Goal: Transaction & Acquisition: Purchase product/service

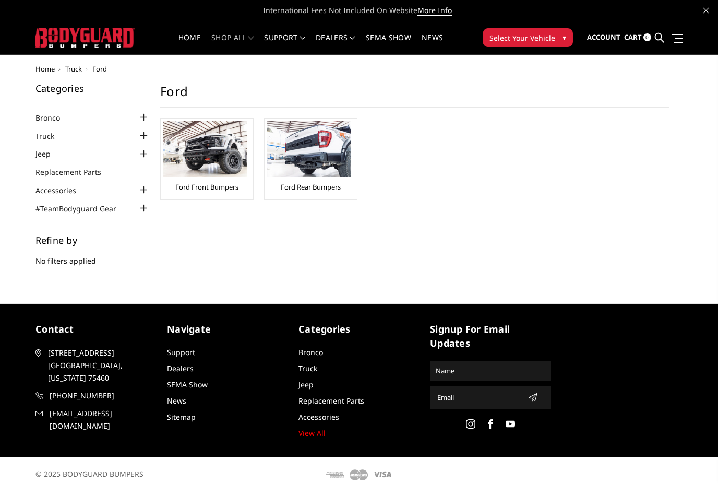
click at [217, 160] on img at bounding box center [204, 149] width 83 height 56
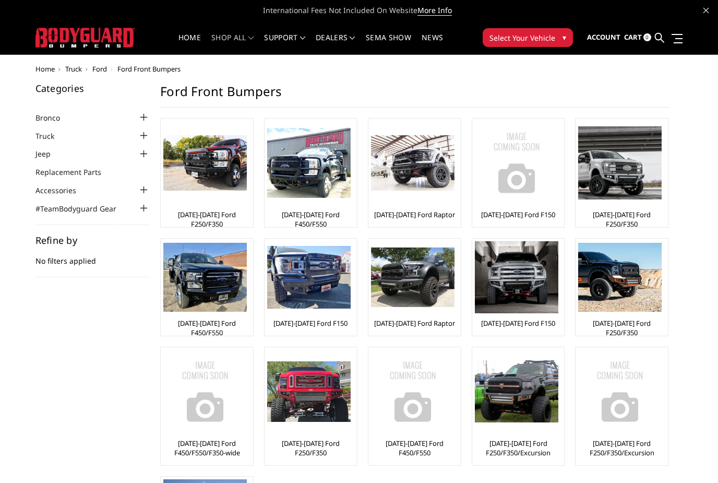
click at [226, 168] on img at bounding box center [204, 163] width 83 height 56
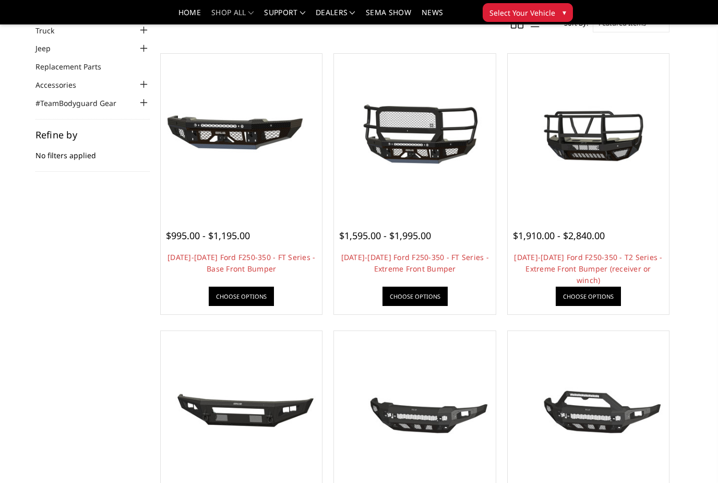
scroll to position [74, 0]
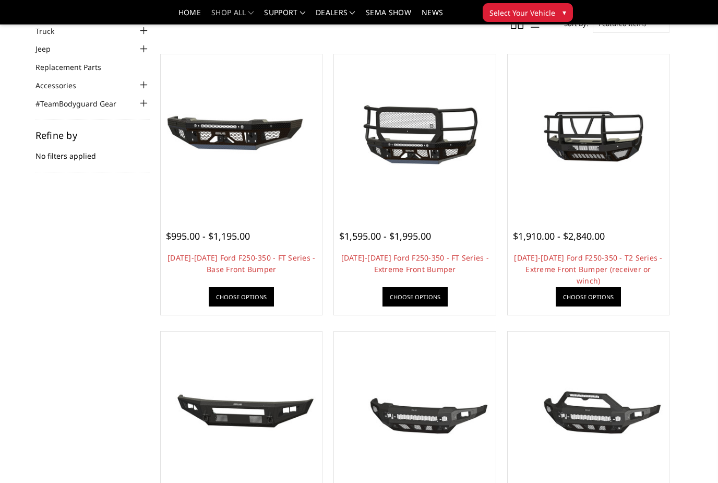
click at [587, 259] on link "[DATE]-[DATE] Ford F250-350 - T2 Series - Extreme Front Bumper (receiver or win…" at bounding box center [588, 269] width 148 height 33
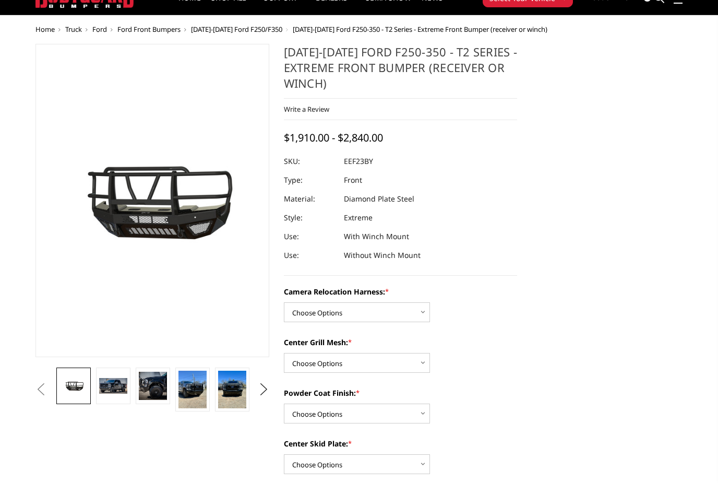
scroll to position [51, 0]
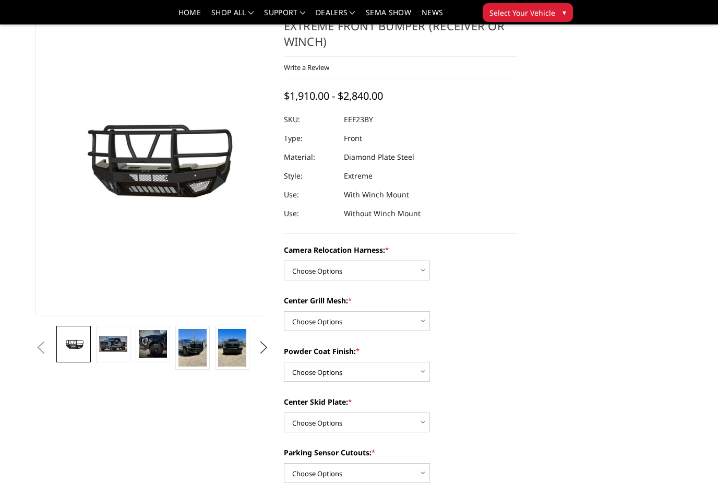
click at [393, 300] on label "Center Grill Mesh: *" at bounding box center [401, 300] width 234 height 11
click at [393, 311] on select "Choose Options Without expanded metal With expanded metal" at bounding box center [357, 321] width 146 height 20
select select "3752"
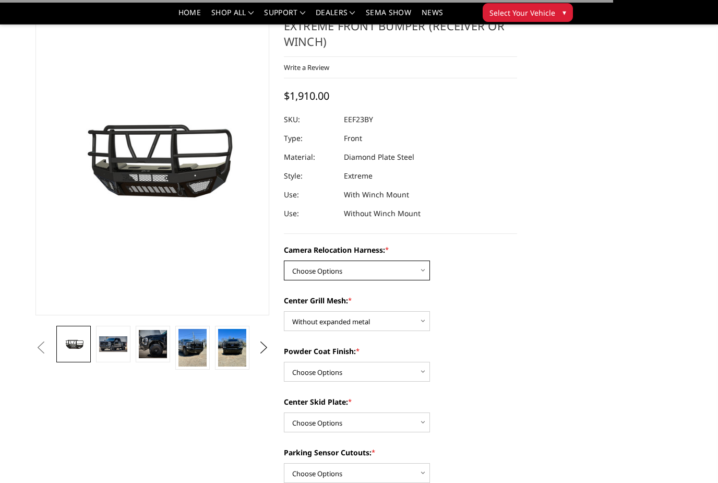
click at [412, 268] on select "Choose Options Without camera harness With camera harness" at bounding box center [357, 270] width 146 height 20
select select "3753"
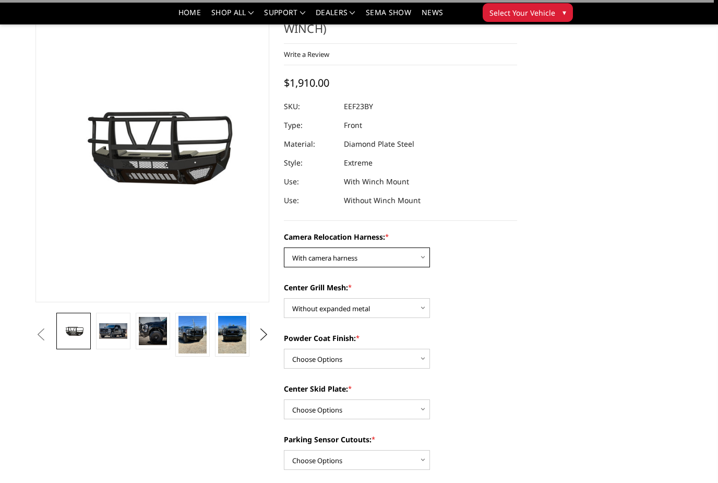
scroll to position [83, 0]
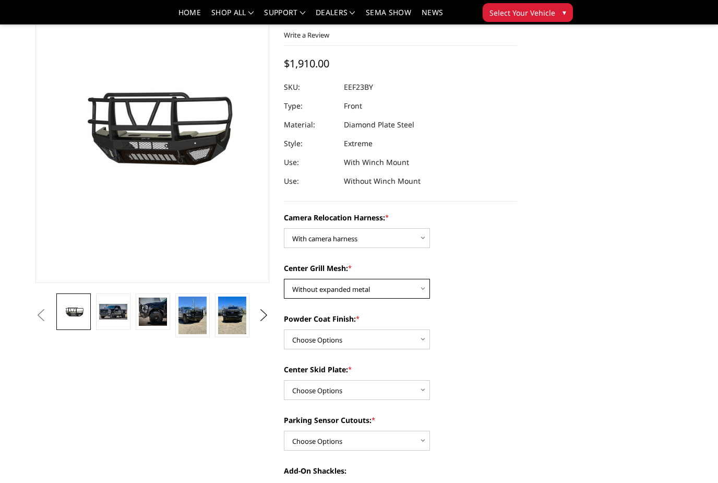
click at [389, 290] on select "Choose Options Without expanded metal With expanded metal" at bounding box center [357, 289] width 146 height 20
click at [401, 343] on select "Choose Options Textured Black Powder Coat Gloss Black Powder Coat Bare Metal" at bounding box center [357, 339] width 146 height 20
click at [400, 341] on select "Choose Options Textured Black Powder Coat Gloss Black Powder Coat Bare Metal" at bounding box center [357, 339] width 146 height 20
select select "3749"
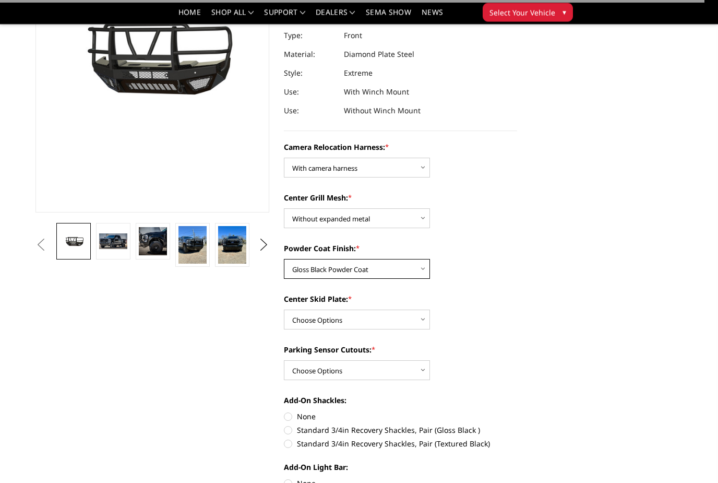
scroll to position [155, 0]
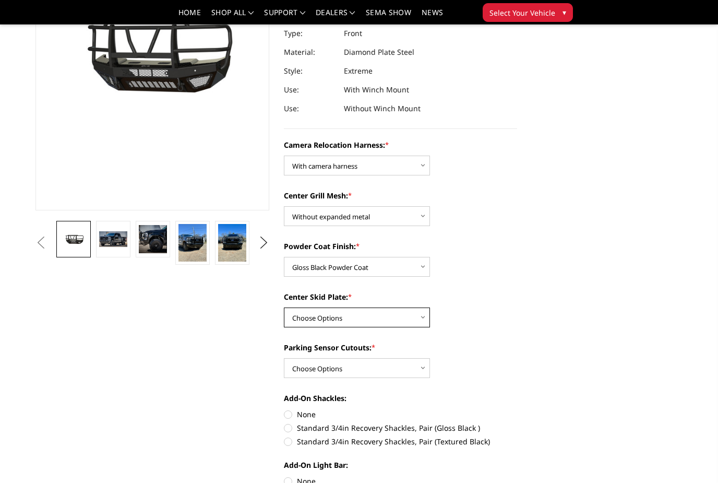
click at [392, 321] on select "Choose Options Winch Mount Skid Plate Standard Skid Plate (included) 2" Receive…" at bounding box center [357, 317] width 146 height 20
select select "3745"
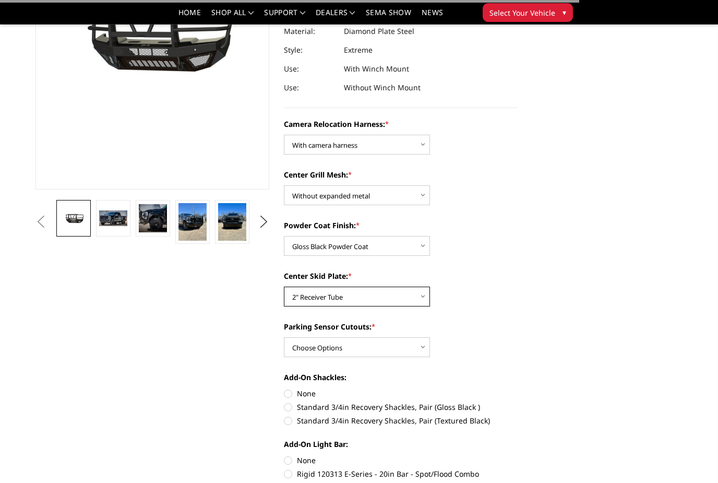
scroll to position [212, 0]
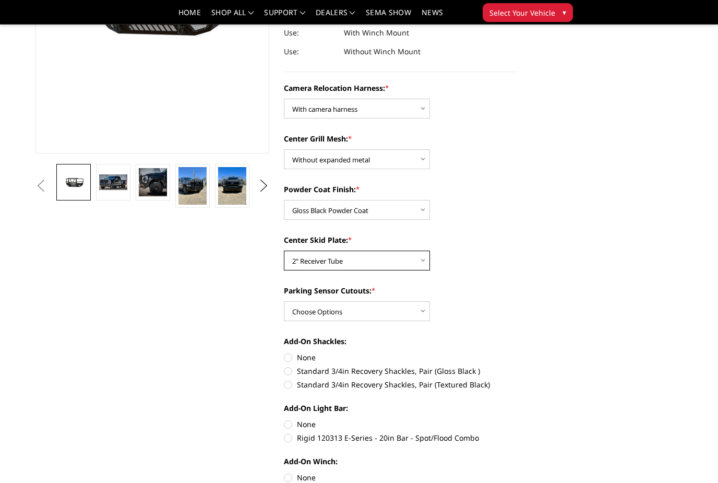
click at [394, 266] on select "Choose Options Winch Mount Skid Plate Standard Skid Plate (included) 2" Receive…" at bounding box center [357, 260] width 146 height 20
click at [402, 312] on select "Choose Options Yes - With Parking Sensor Cutouts" at bounding box center [357, 311] width 146 height 20
click at [388, 321] on select "Choose Options Yes - With Parking Sensor Cutouts" at bounding box center [357, 311] width 146 height 20
select select "3744"
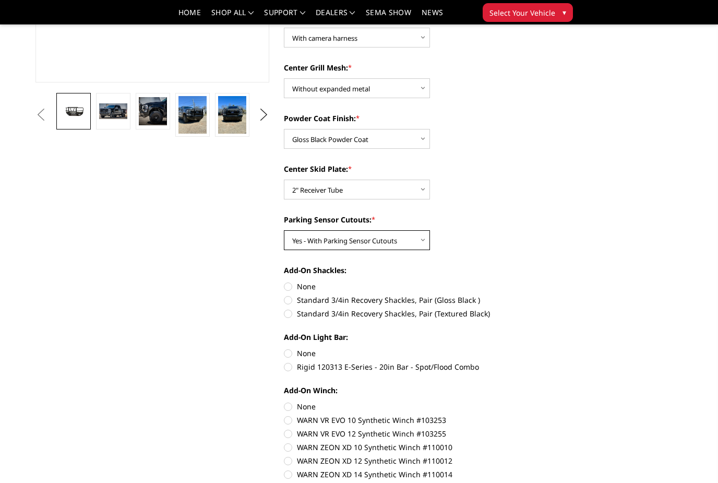
scroll to position [286, 0]
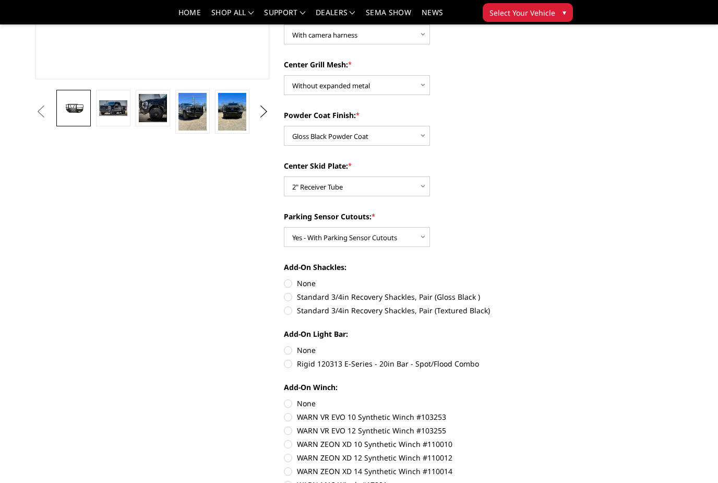
click at [304, 284] on label "None" at bounding box center [401, 283] width 234 height 11
click at [284, 278] on input "None" at bounding box center [284, 278] width 1 height 1
radio input "true"
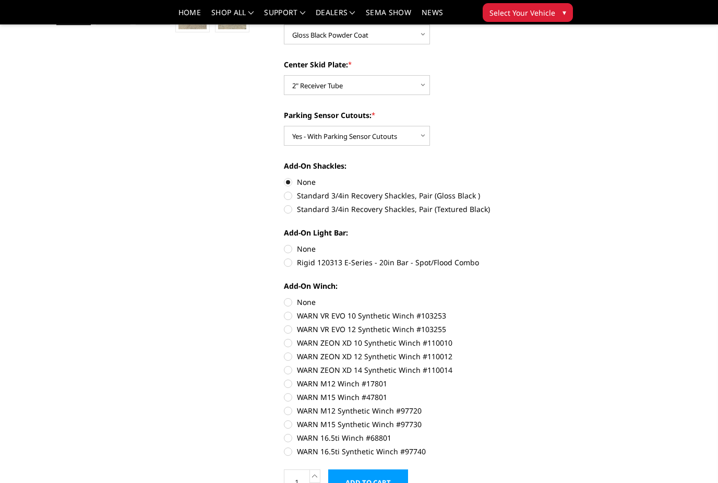
scroll to position [388, 0]
click at [309, 244] on label "None" at bounding box center [401, 248] width 234 height 11
click at [284, 244] on input "None" at bounding box center [284, 243] width 1 height 1
radio input "true"
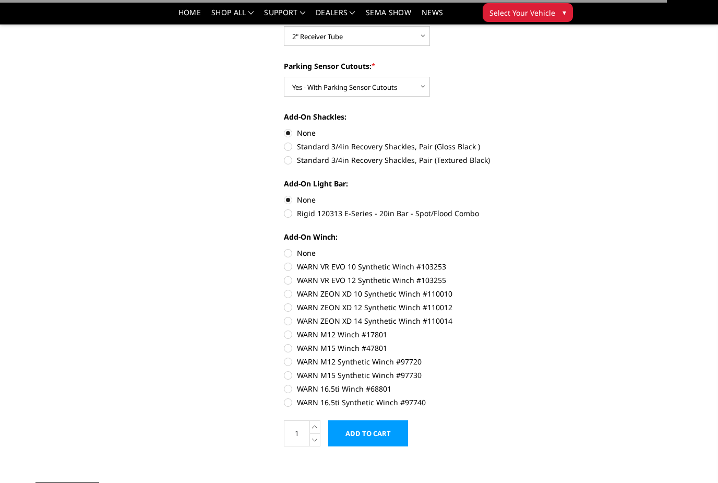
scroll to position [437, 0]
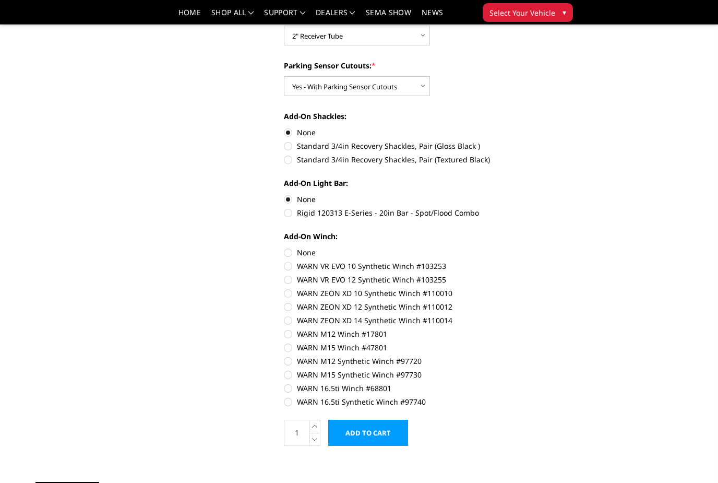
click at [313, 249] on label "None" at bounding box center [401, 252] width 234 height 11
click at [284, 247] on input "None" at bounding box center [284, 247] width 1 height 1
radio input "true"
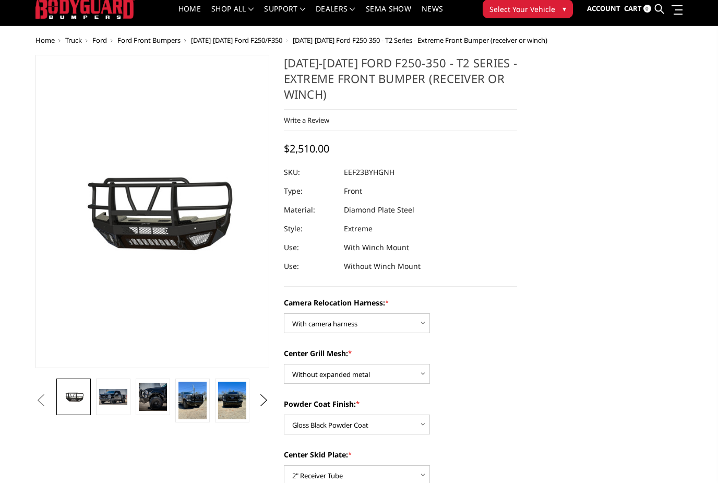
scroll to position [0, 0]
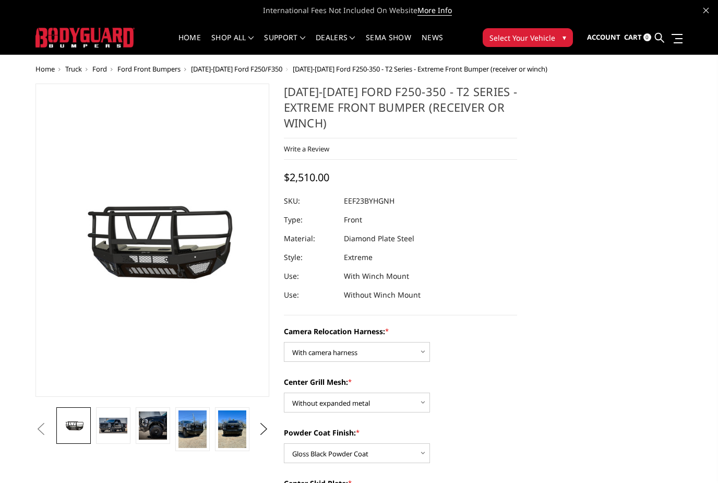
click at [115, 434] on link at bounding box center [113, 425] width 34 height 37
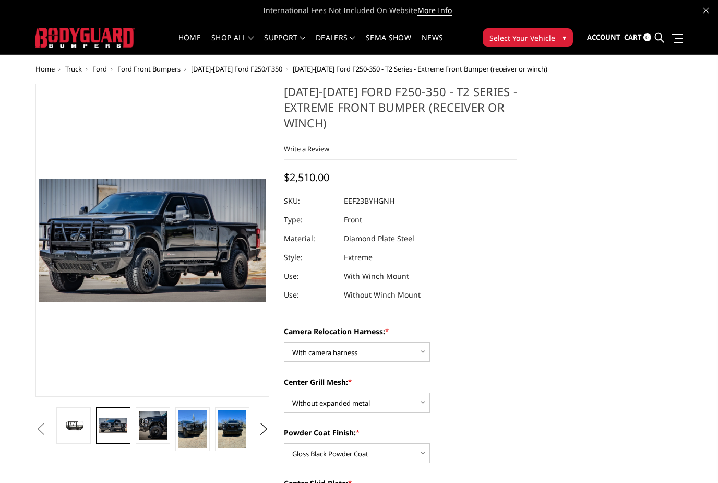
click at [158, 430] on img at bounding box center [153, 425] width 28 height 28
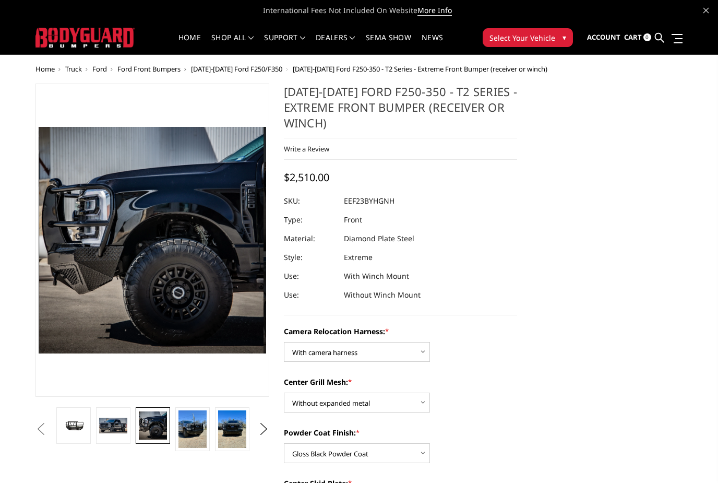
click at [193, 433] on img at bounding box center [192, 429] width 28 height 38
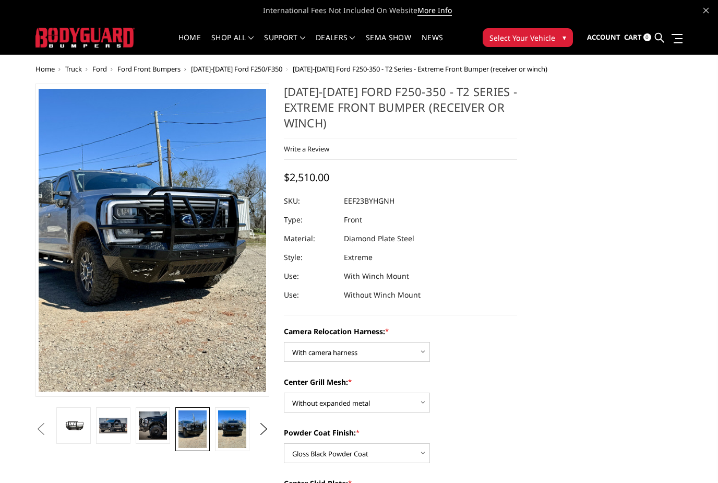
click at [235, 431] on img at bounding box center [232, 429] width 28 height 38
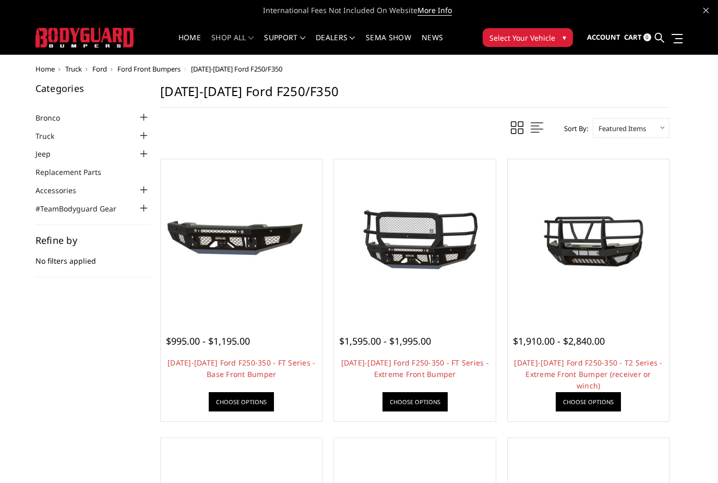
scroll to position [107, 0]
